Goal: Book appointment/travel/reservation

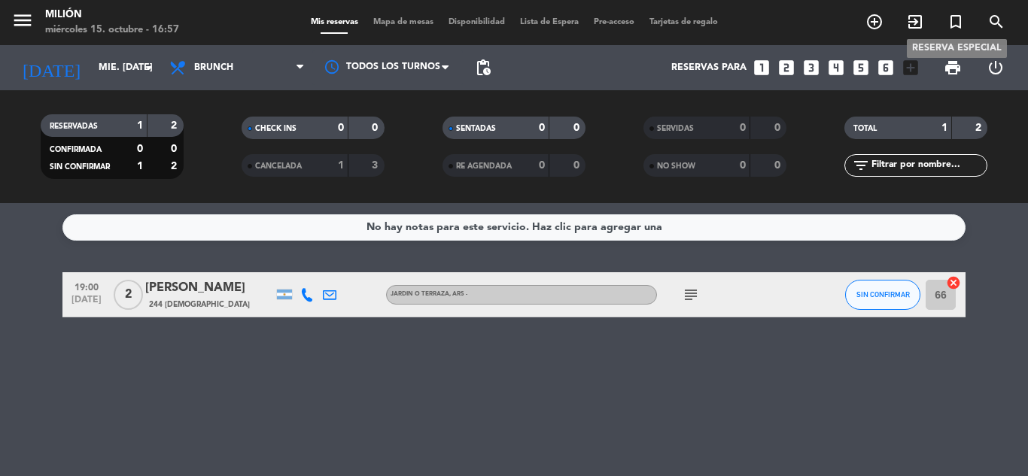
click at [956, 14] on icon "turned_in_not" at bounding box center [955, 22] width 18 height 18
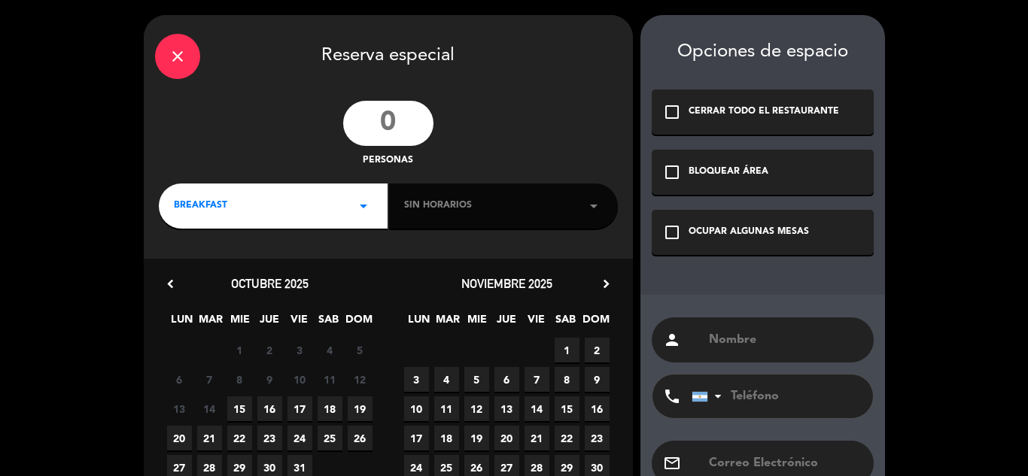
click at [396, 130] on input "number" at bounding box center [388, 123] width 90 height 45
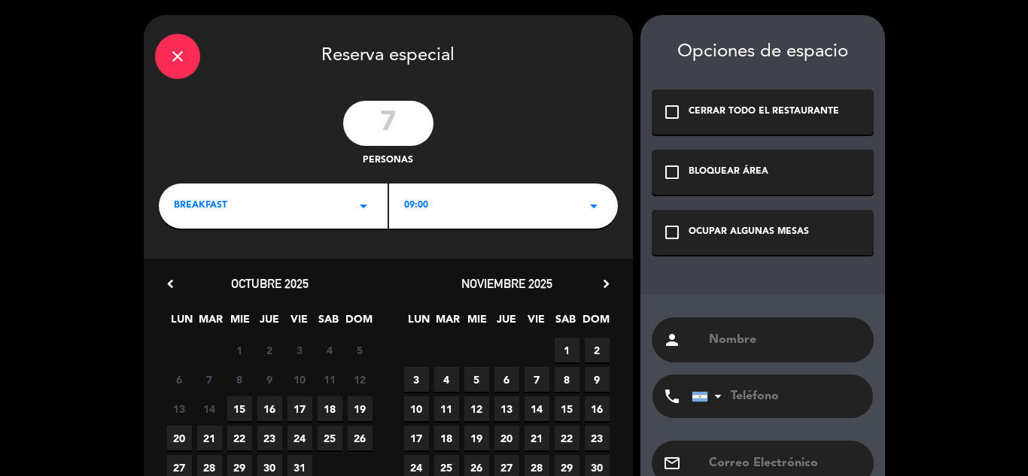
type input "7"
drag, startPoint x: 346, startPoint y: 181, endPoint x: 339, endPoint y: 199, distance: 19.3
click at [346, 184] on div "close Reserva especial 7 personas BREAKFAST arrow_drop_down 09:00 arrow_drop_do…" at bounding box center [388, 286] width 489 height 542
click at [339, 199] on div "BREAKFAST arrow_drop_down" at bounding box center [273, 206] width 229 height 45
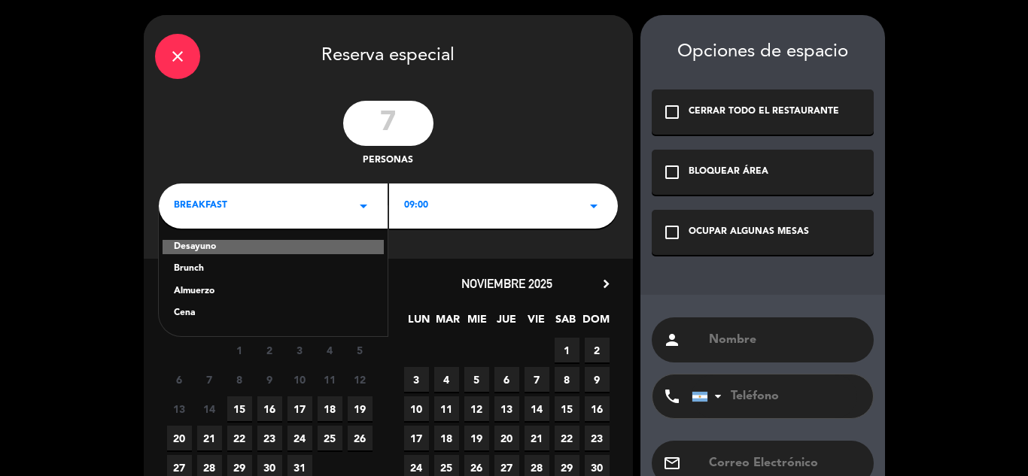
click at [195, 311] on div "Cena" at bounding box center [273, 313] width 199 height 15
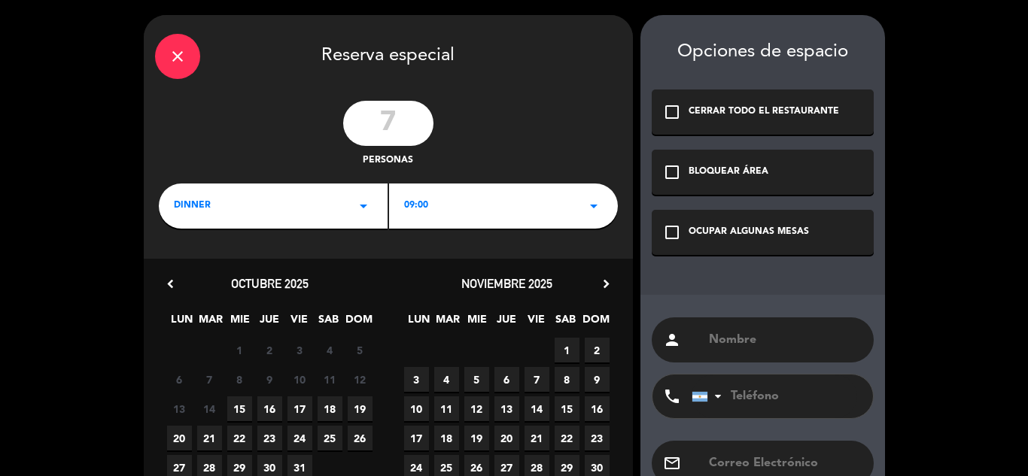
click at [464, 190] on div "09:00 arrow_drop_down" at bounding box center [503, 206] width 229 height 45
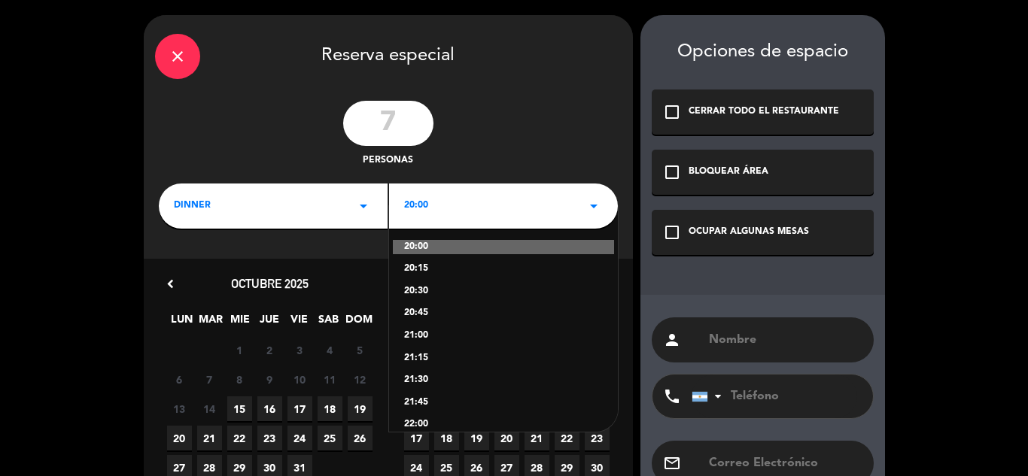
click at [437, 290] on div "20:30" at bounding box center [503, 291] width 199 height 15
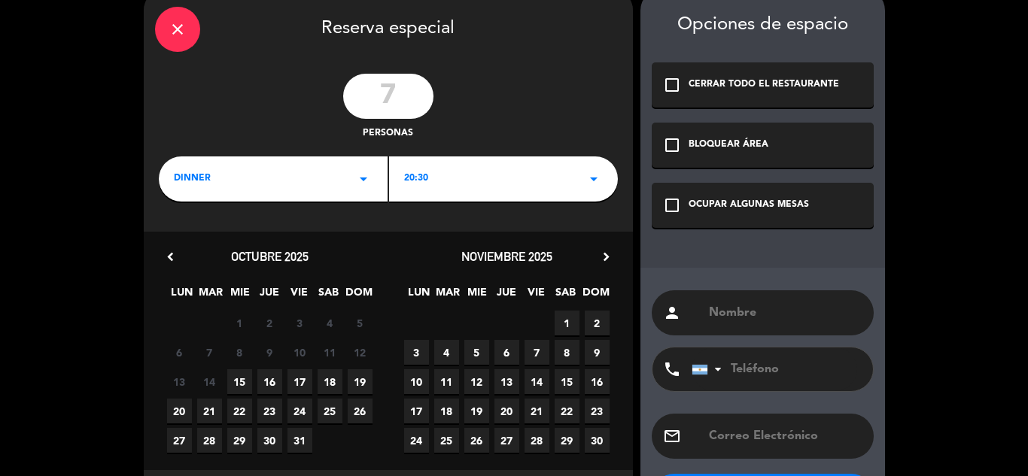
scroll to position [75, 0]
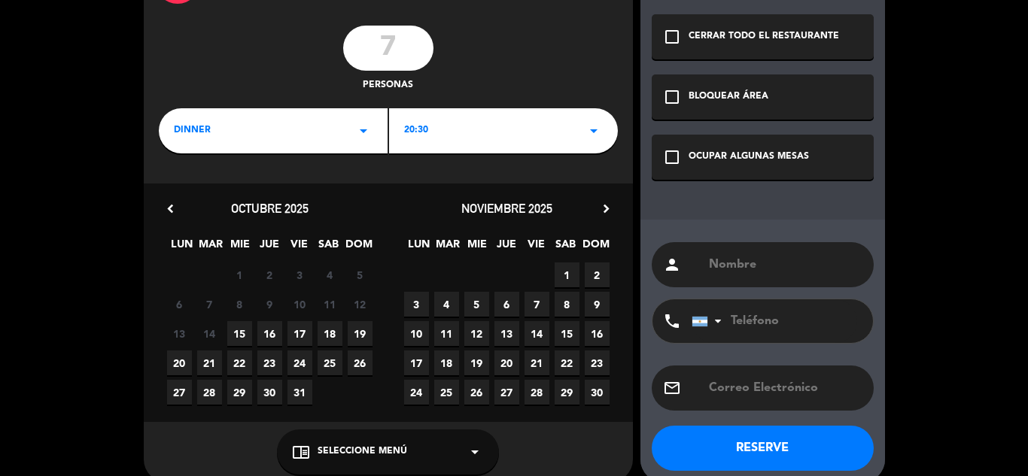
click at [328, 328] on span "18" at bounding box center [329, 333] width 25 height 25
click at [712, 150] on div "OCUPAR ALGUNAS MESAS" at bounding box center [748, 157] width 120 height 15
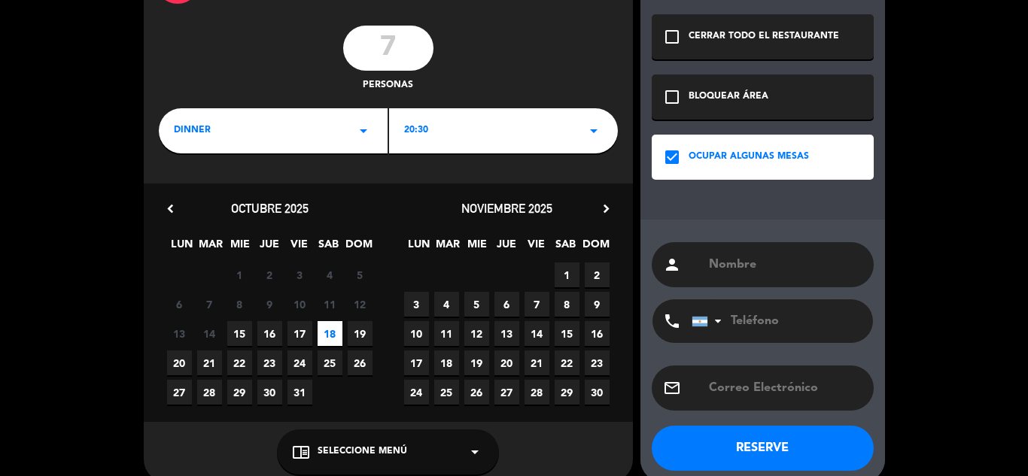
click at [708, 263] on input "text" at bounding box center [784, 264] width 155 height 21
type input "[PERSON_NAME]"
click at [815, 454] on button "RESERVE" at bounding box center [762, 448] width 222 height 45
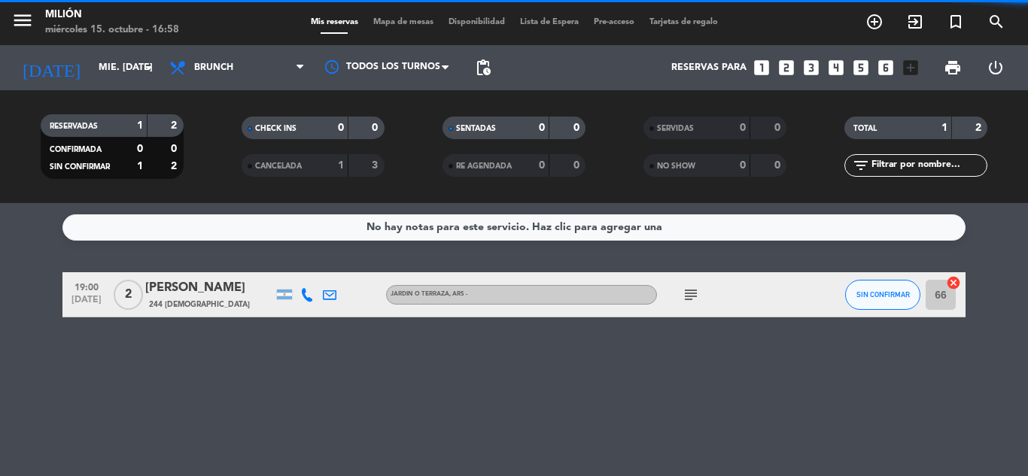
scroll to position [96, 0]
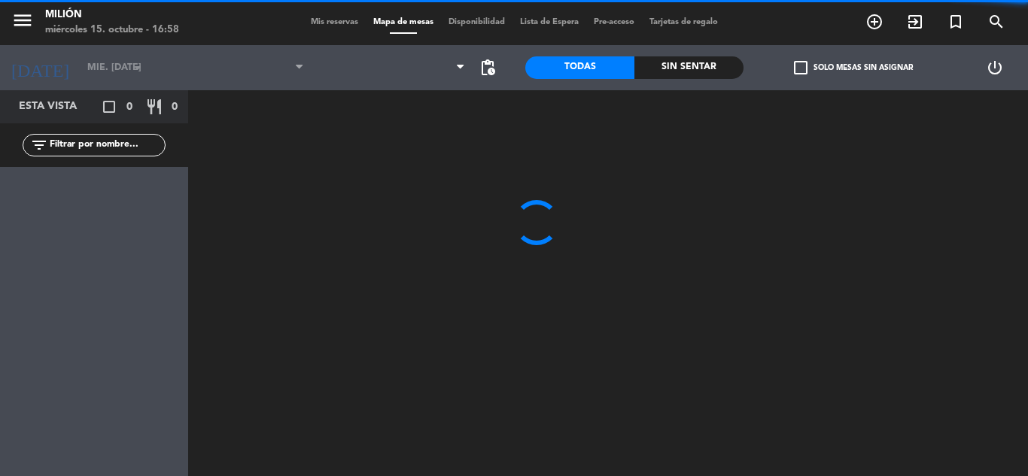
type input "sáb. [DATE]"
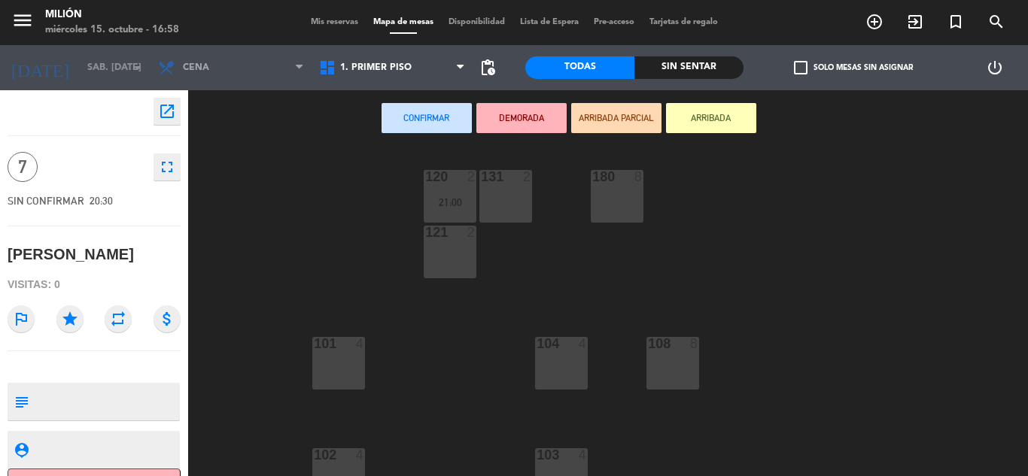
scroll to position [251, 0]
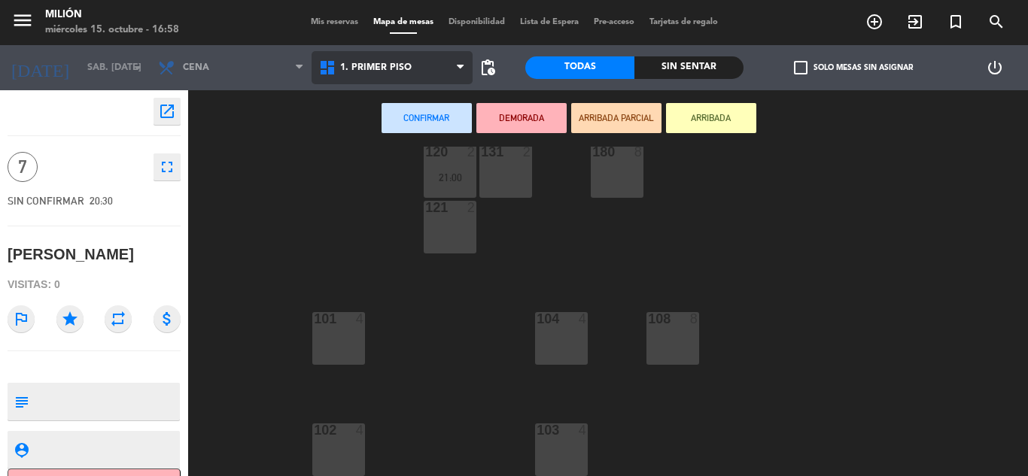
click at [402, 57] on span "1. PRIMER PISO" at bounding box center [391, 67] width 161 height 33
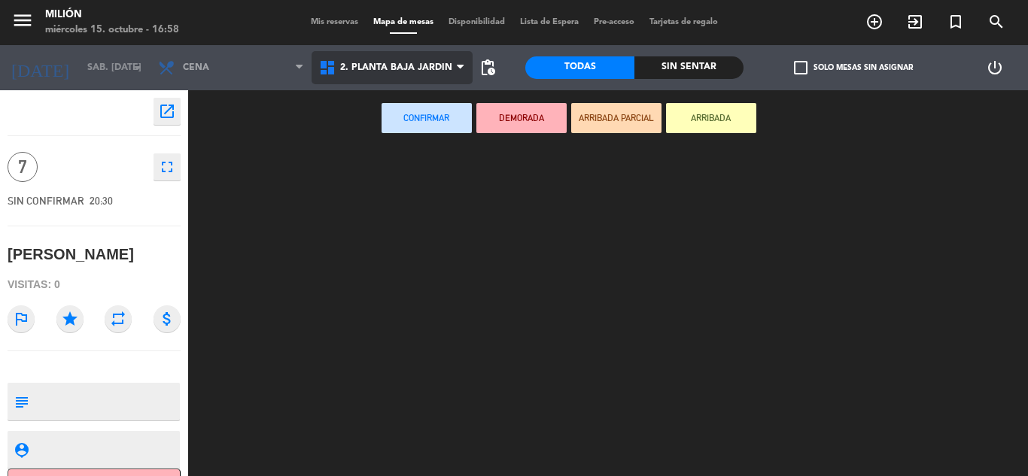
click at [421, 126] on ng-component "menu Milión miércoles 15. octubre - 16:58 Mis reservas Mapa de mesas Disponibil…" at bounding box center [514, 238] width 1028 height 476
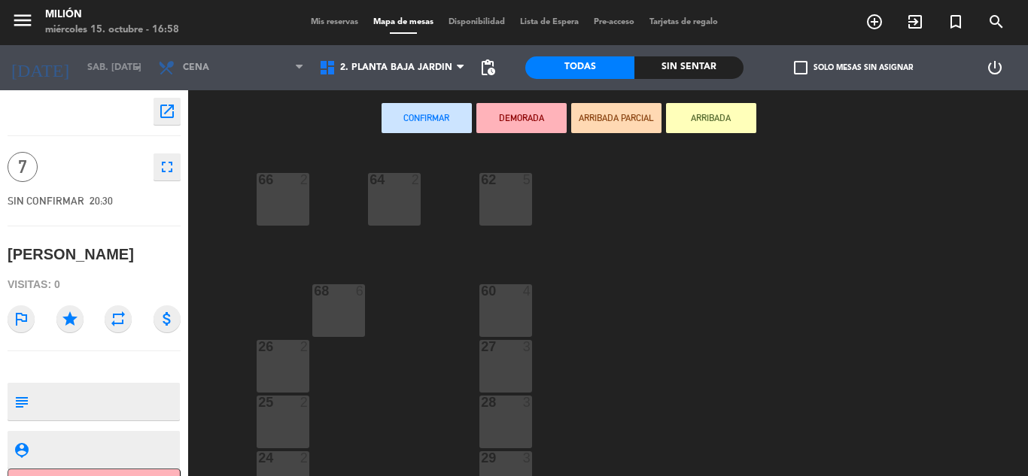
click at [512, 206] on div "62 5" at bounding box center [505, 199] width 53 height 53
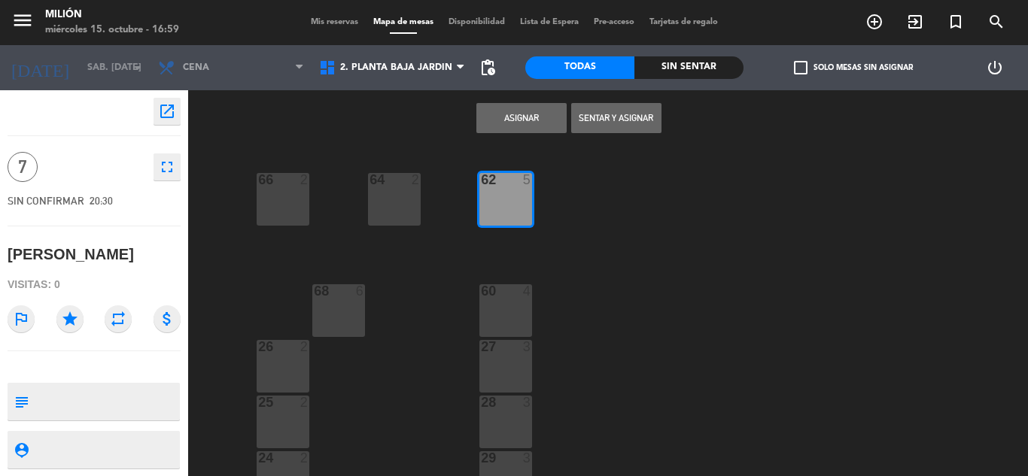
click at [493, 121] on button "Asignar" at bounding box center [521, 118] width 90 height 30
